Goal: Check status: Check status

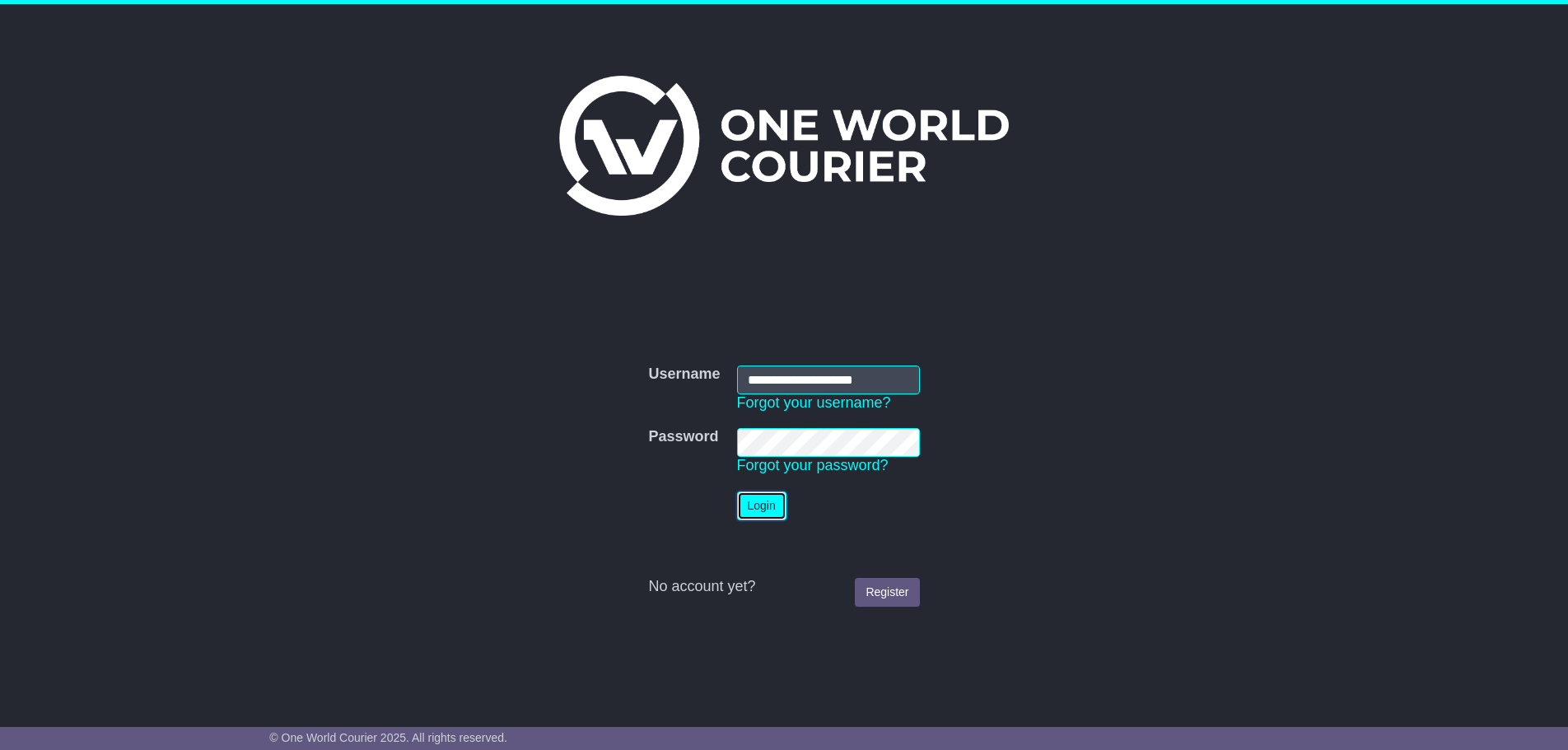
click at [763, 512] on button "Login" at bounding box center [761, 506] width 50 height 29
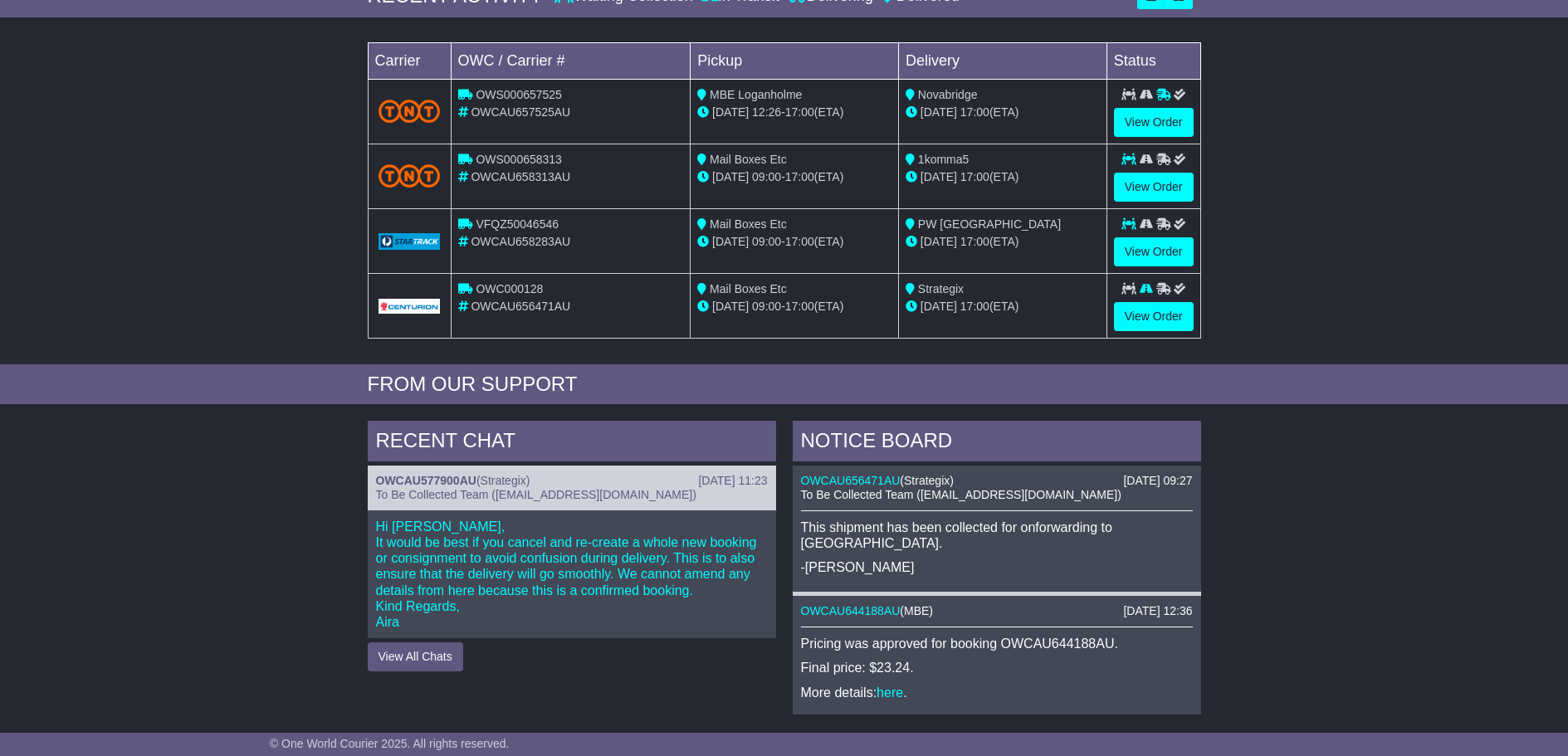
scroll to position [249, 0]
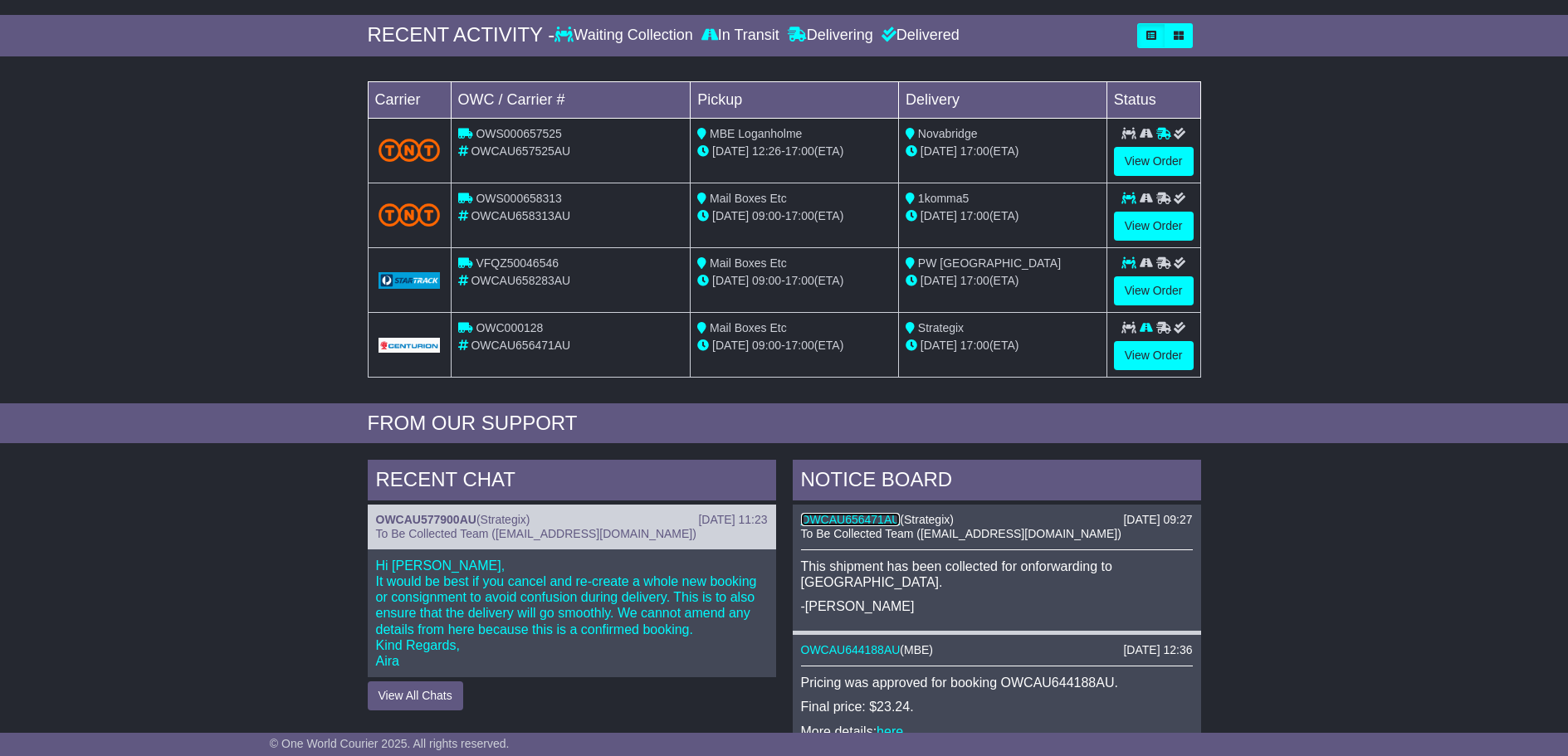
click at [873, 521] on link "OWCAU656471AU" at bounding box center [850, 519] width 99 height 13
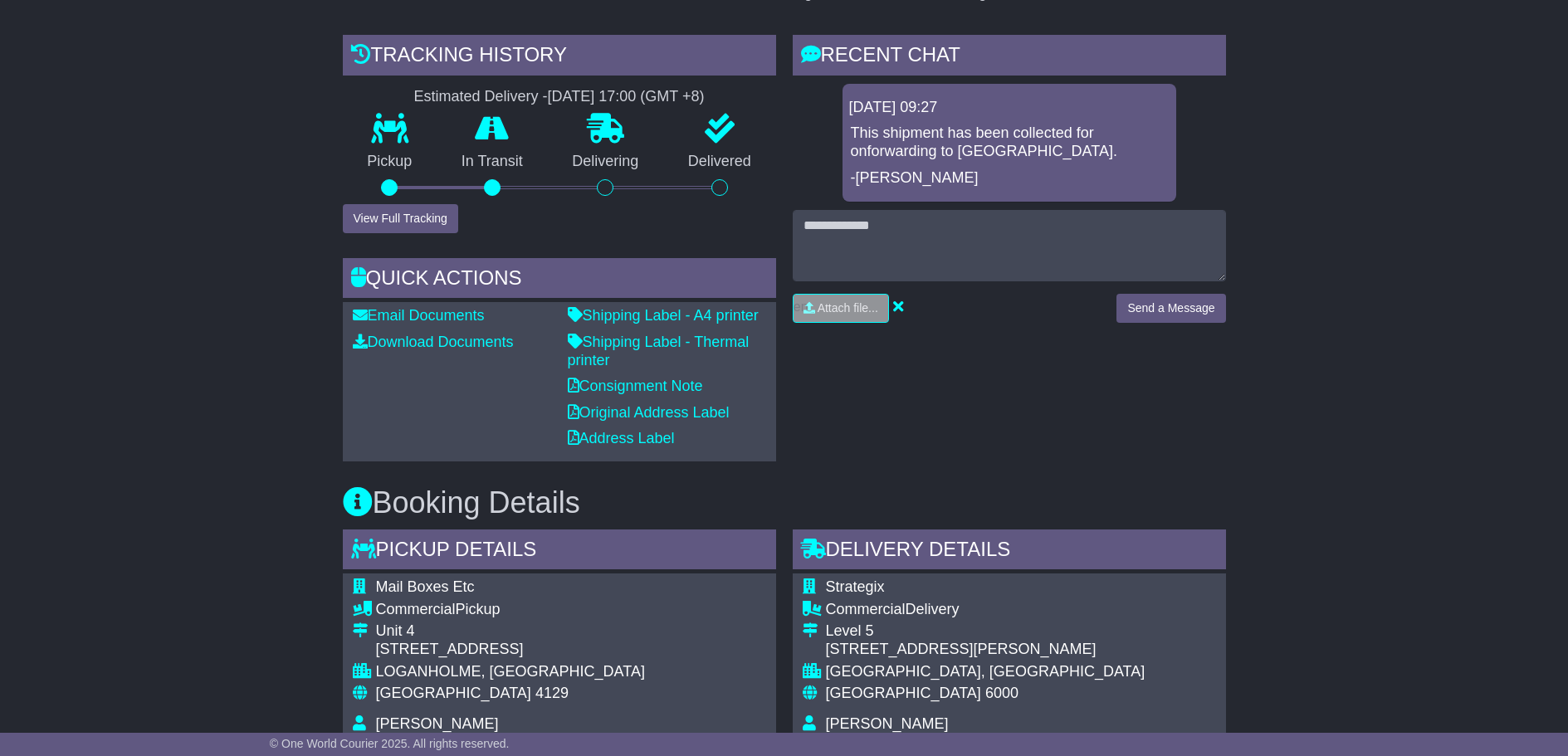
scroll to position [289, 0]
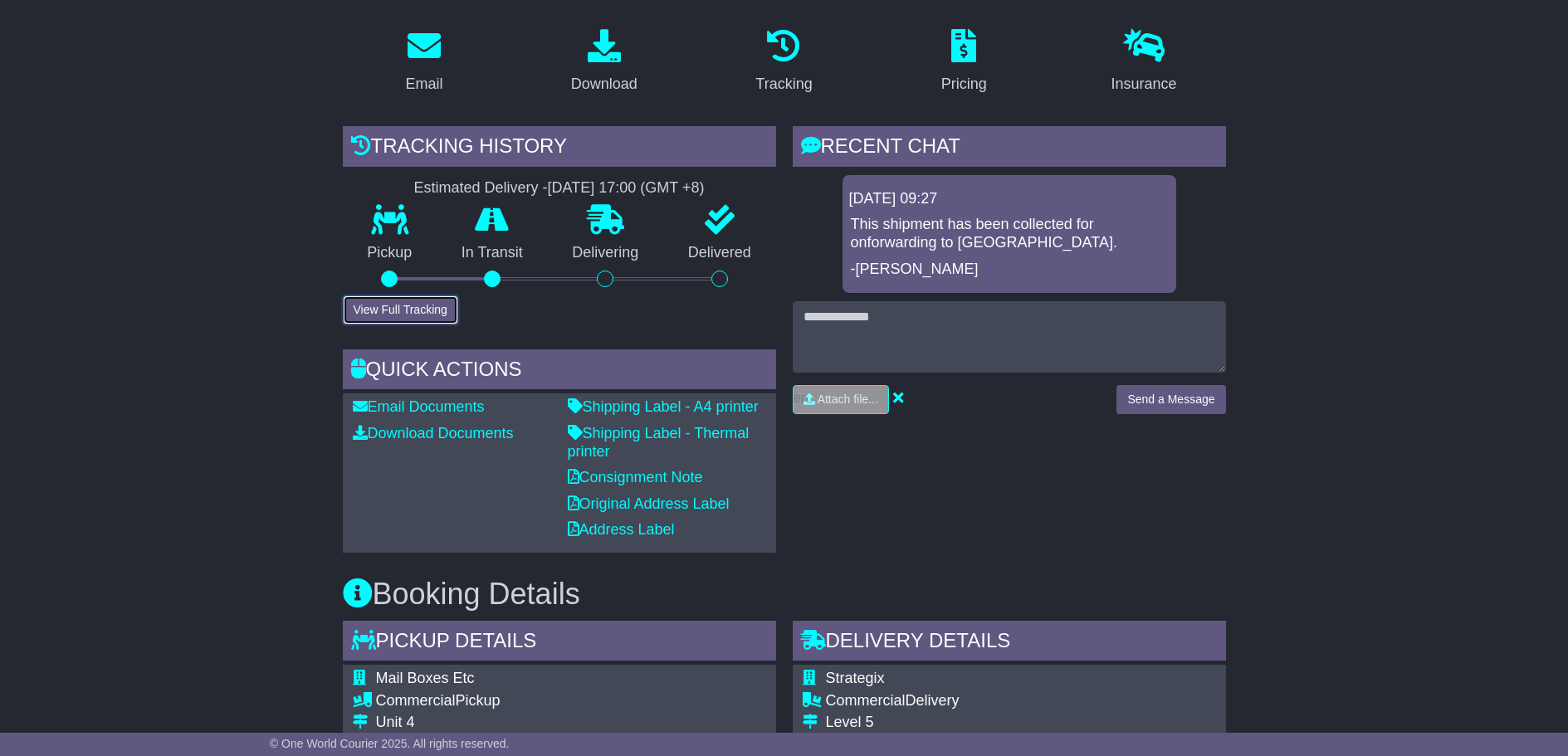
click at [427, 295] on button "View Full Tracking" at bounding box center [400, 310] width 115 height 30
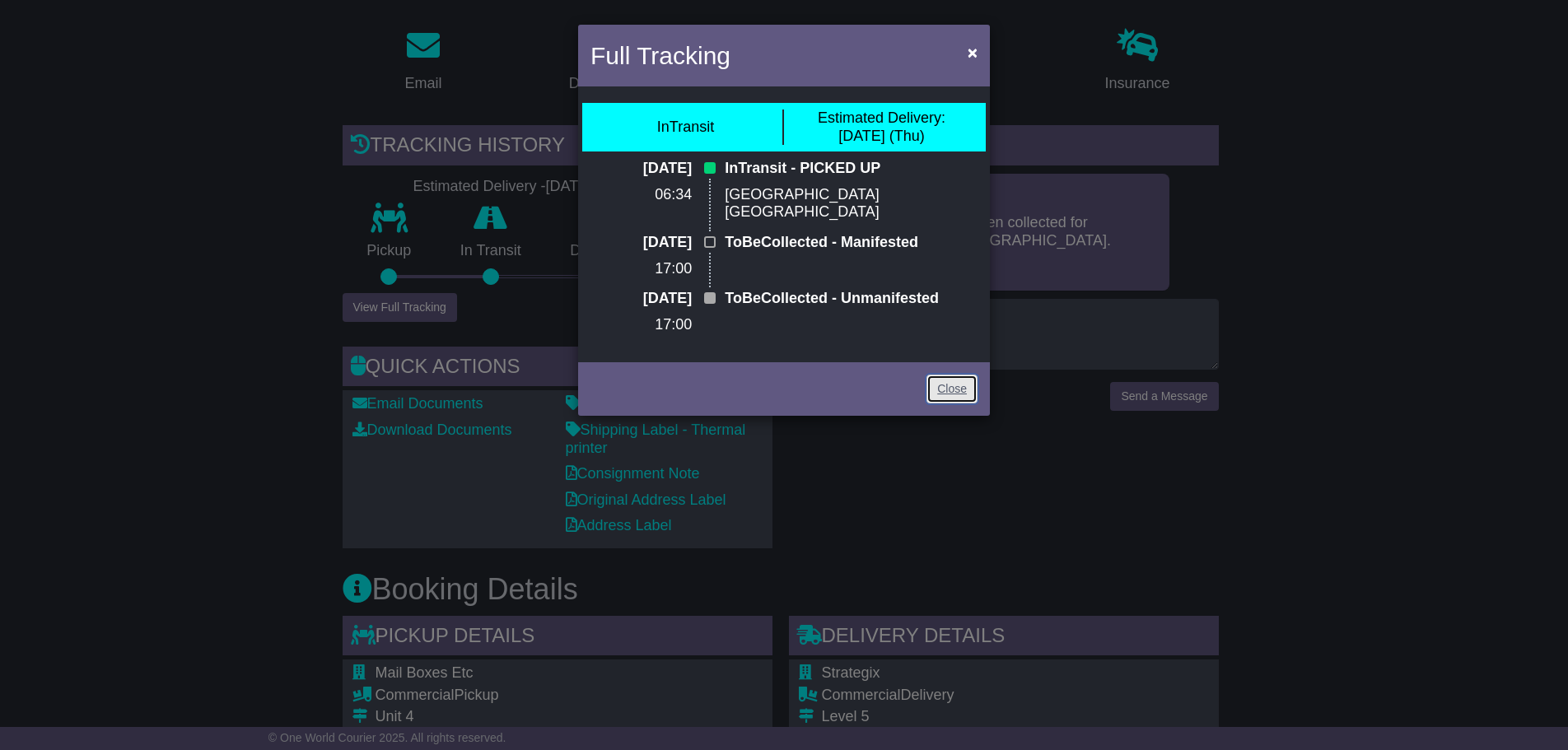
click at [964, 375] on link "Close" at bounding box center [952, 390] width 51 height 29
